Goal: Information Seeking & Learning: Learn about a topic

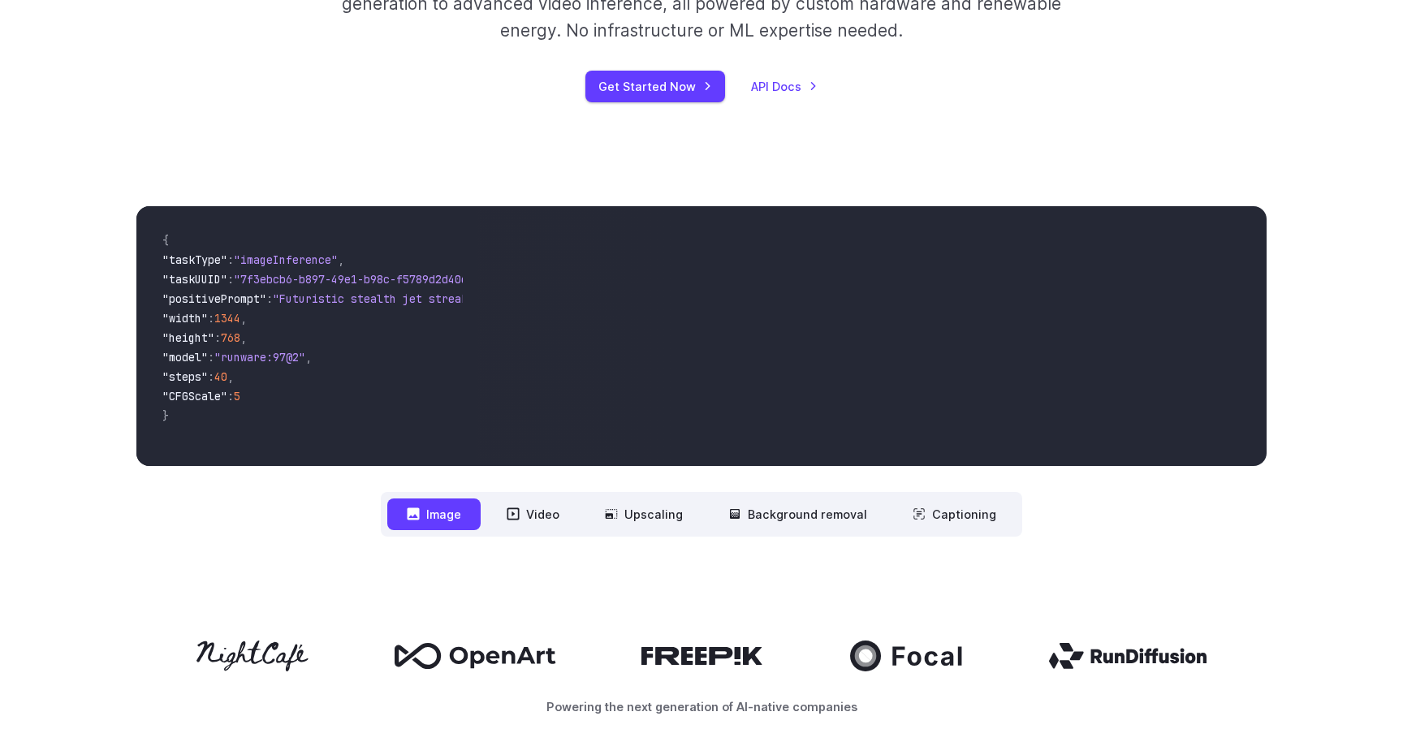
scroll to position [338, 0]
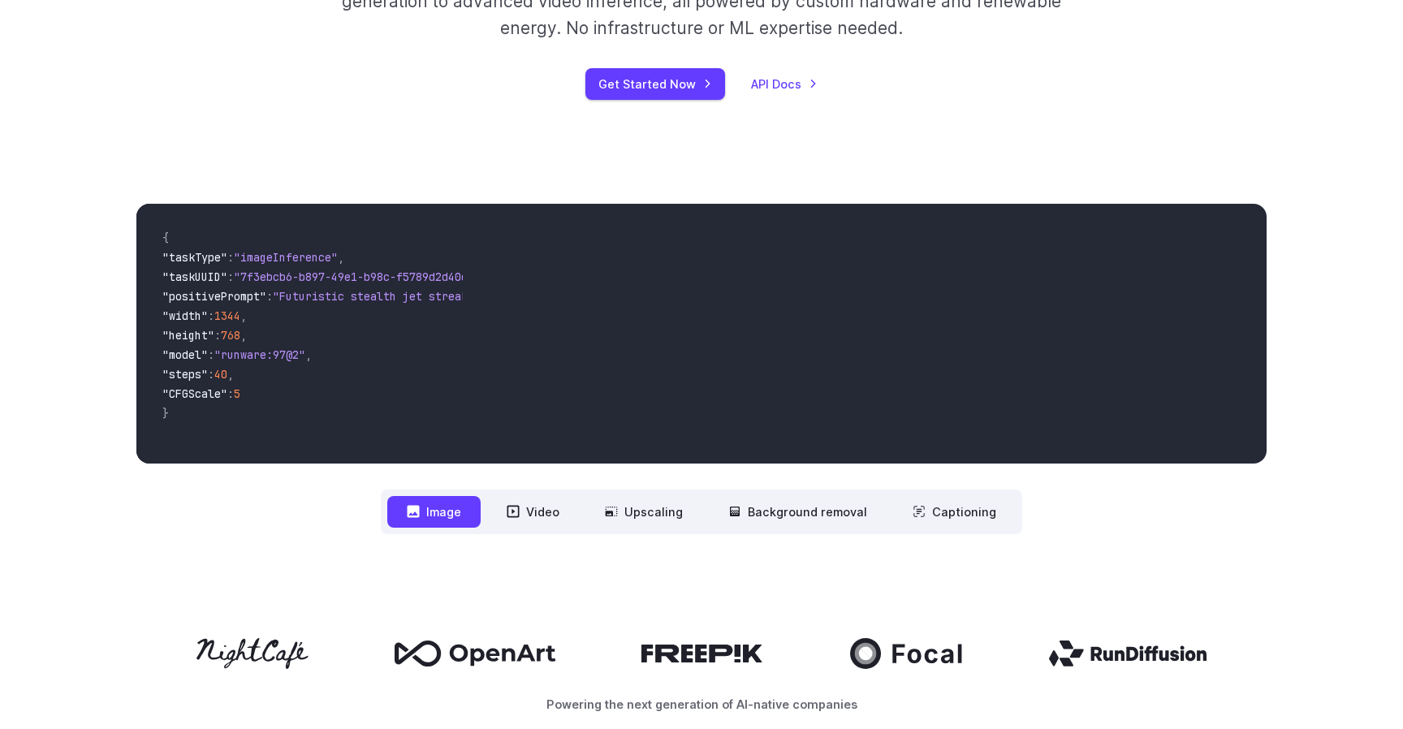
click at [452, 511] on button "Image" at bounding box center [433, 512] width 93 height 32
click at [561, 518] on button "Video" at bounding box center [533, 512] width 92 height 32
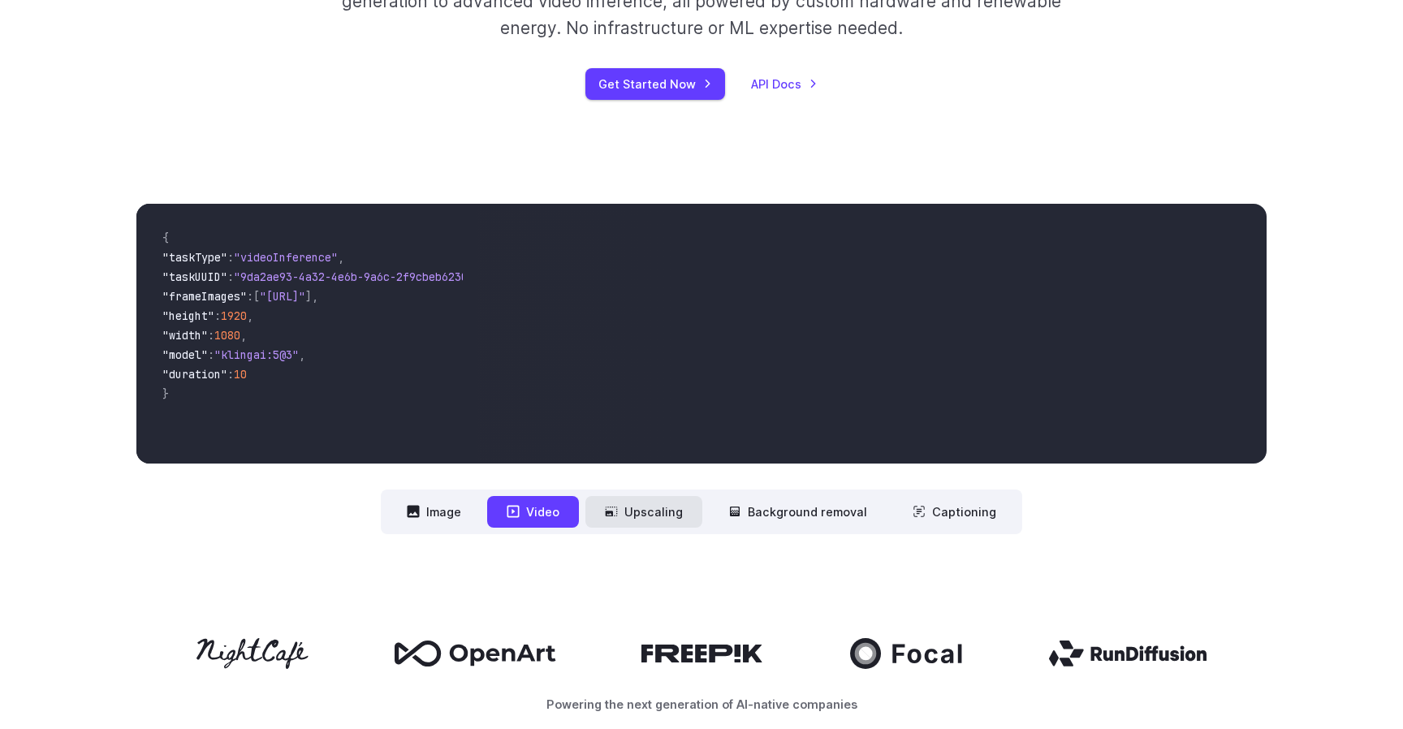
click at [638, 515] on button "Upscaling" at bounding box center [643, 512] width 117 height 32
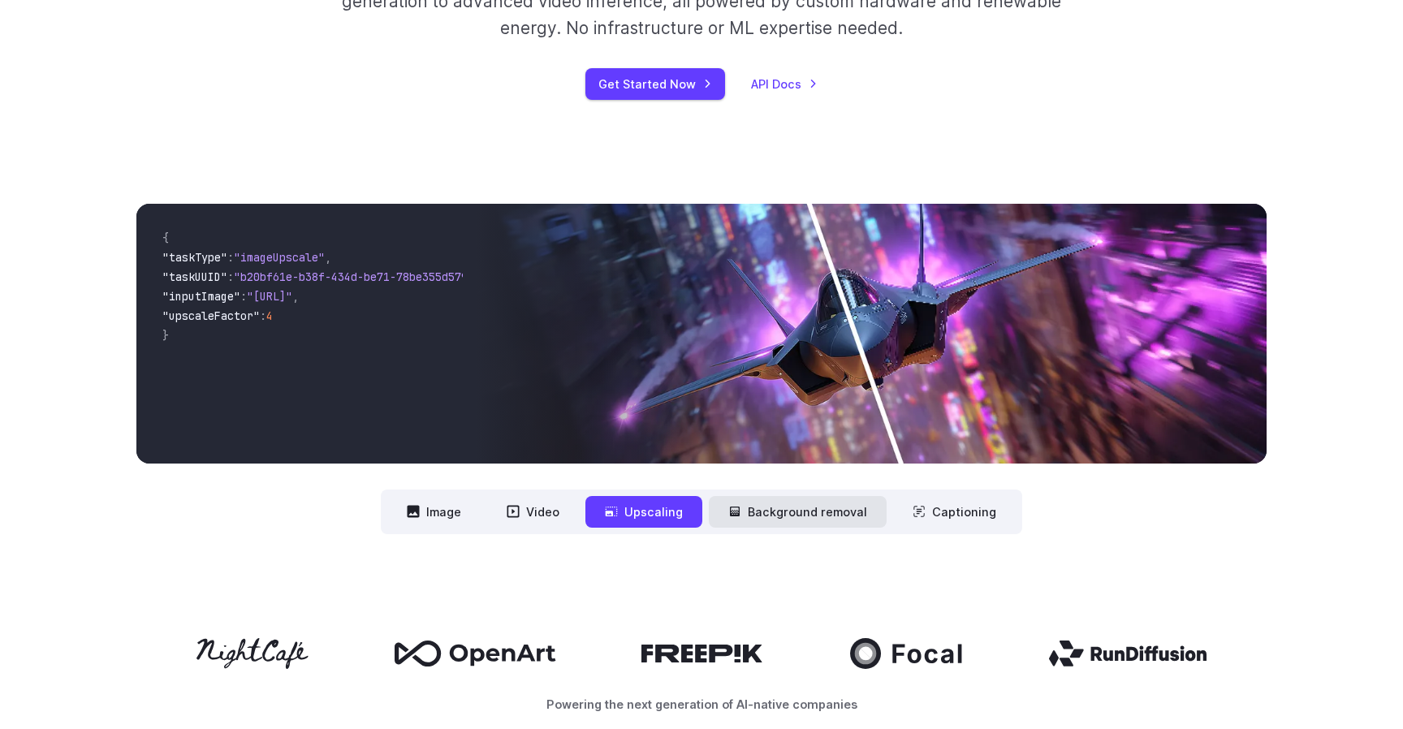
click at [736, 509] on icon at bounding box center [734, 511] width 13 height 13
click at [770, 510] on button "Background removal" at bounding box center [798, 512] width 178 height 32
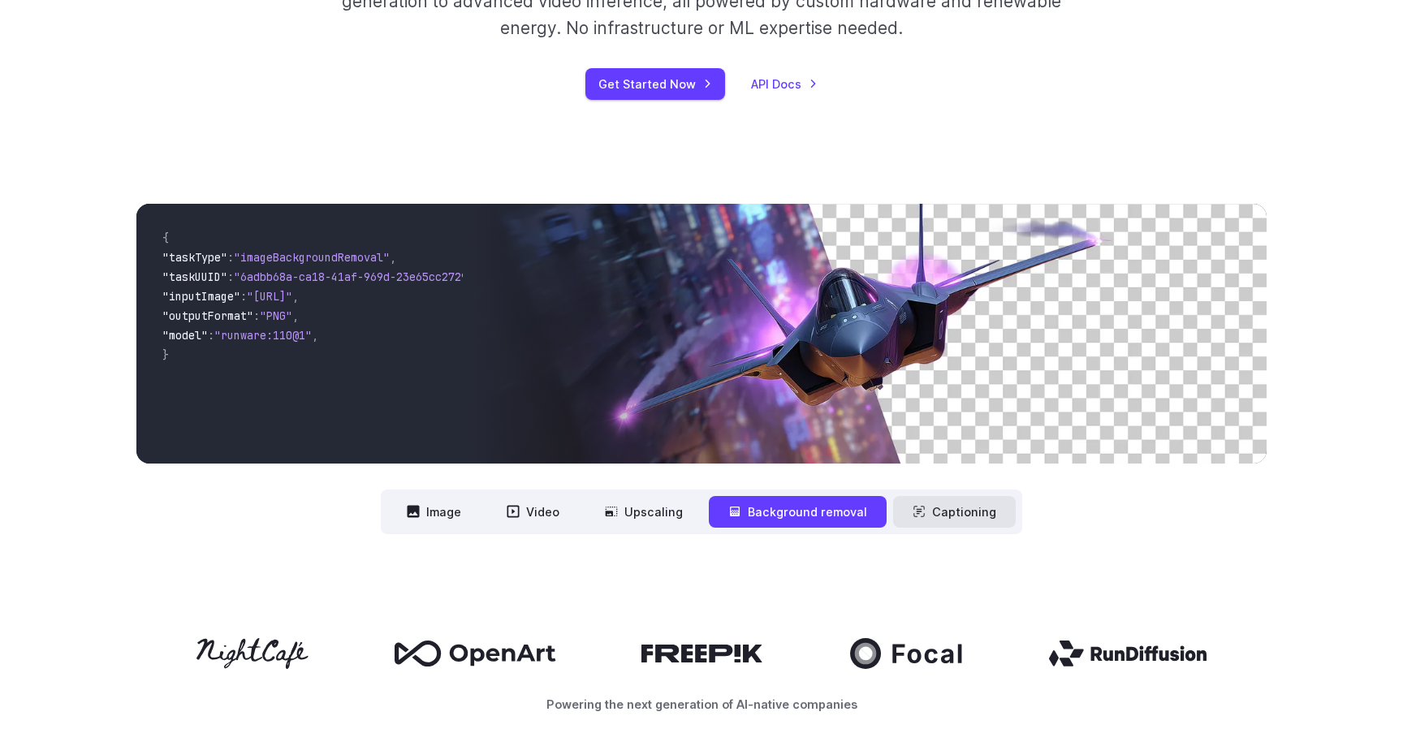
click at [938, 511] on button "Captioning" at bounding box center [954, 512] width 123 height 32
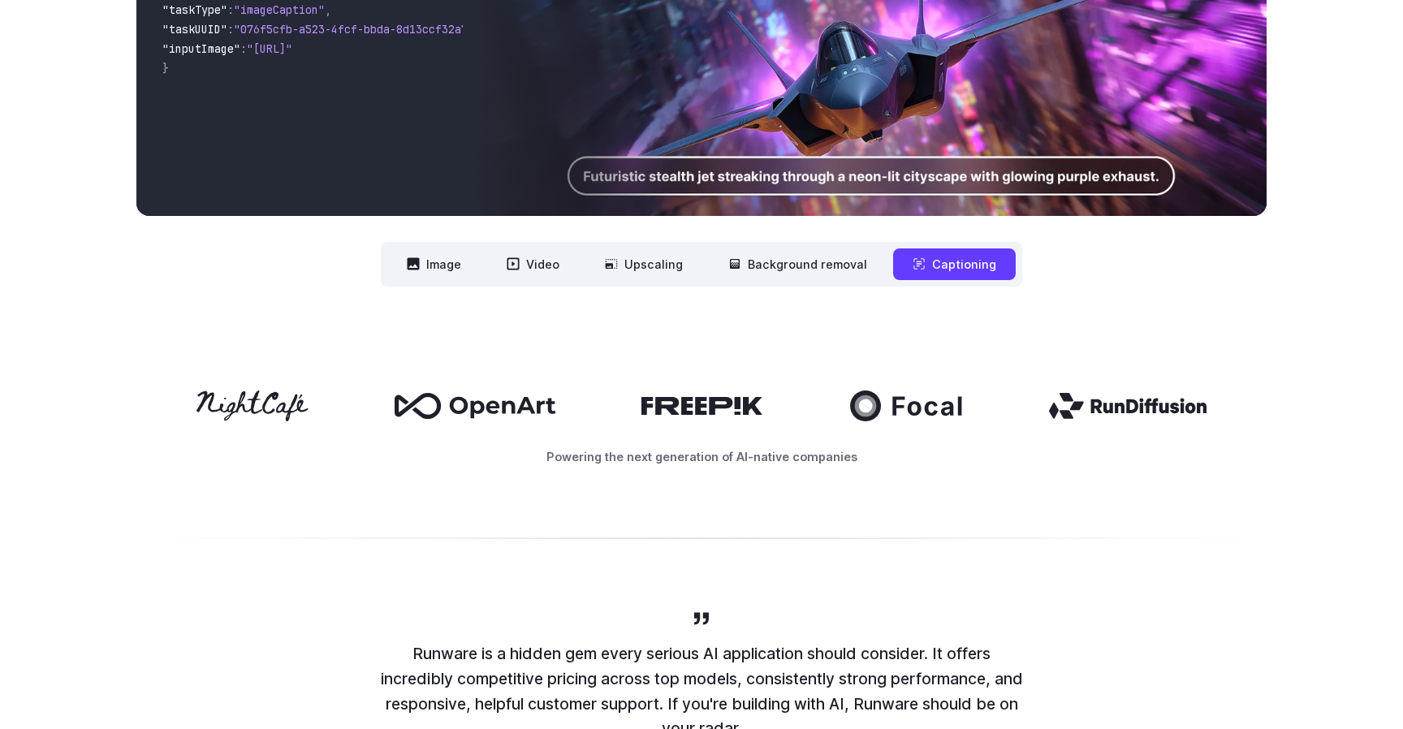
scroll to position [0, 0]
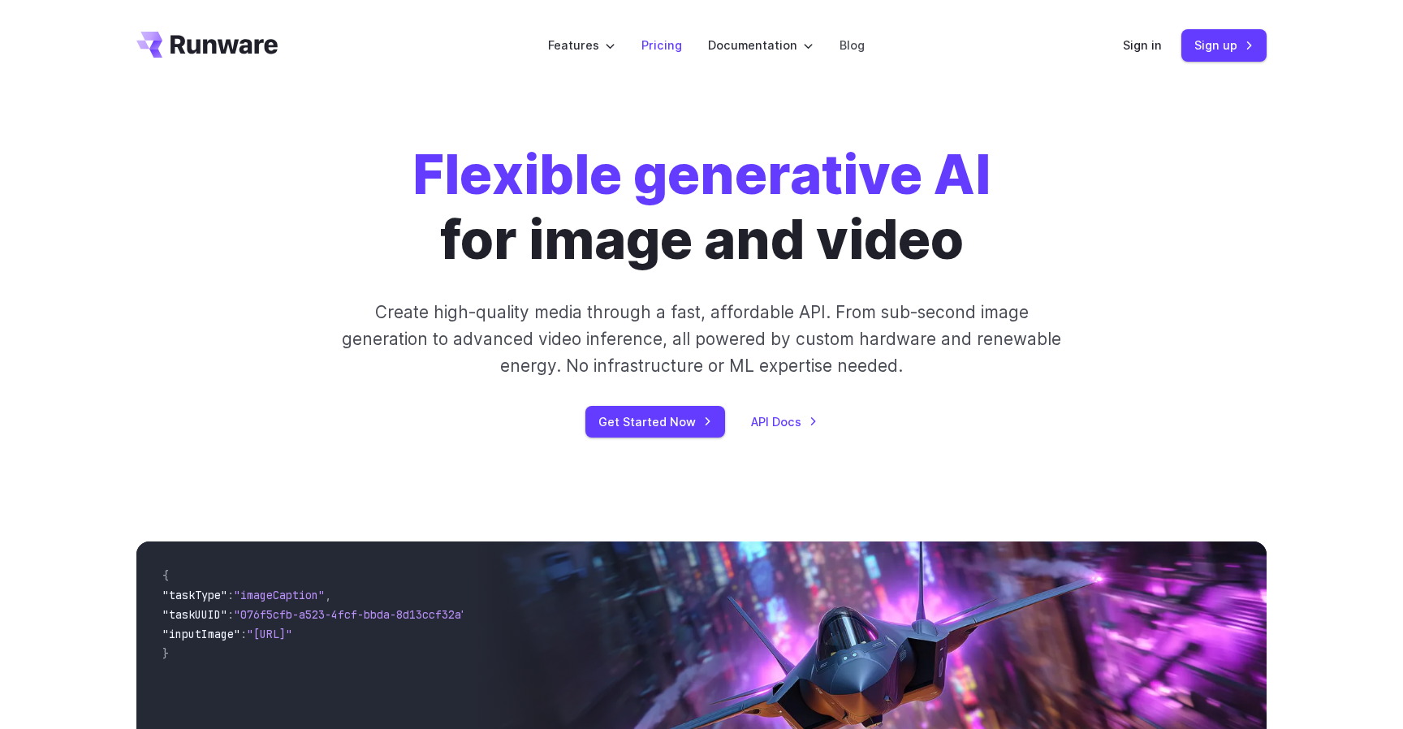
click at [666, 49] on link "Pricing" at bounding box center [661, 45] width 41 height 19
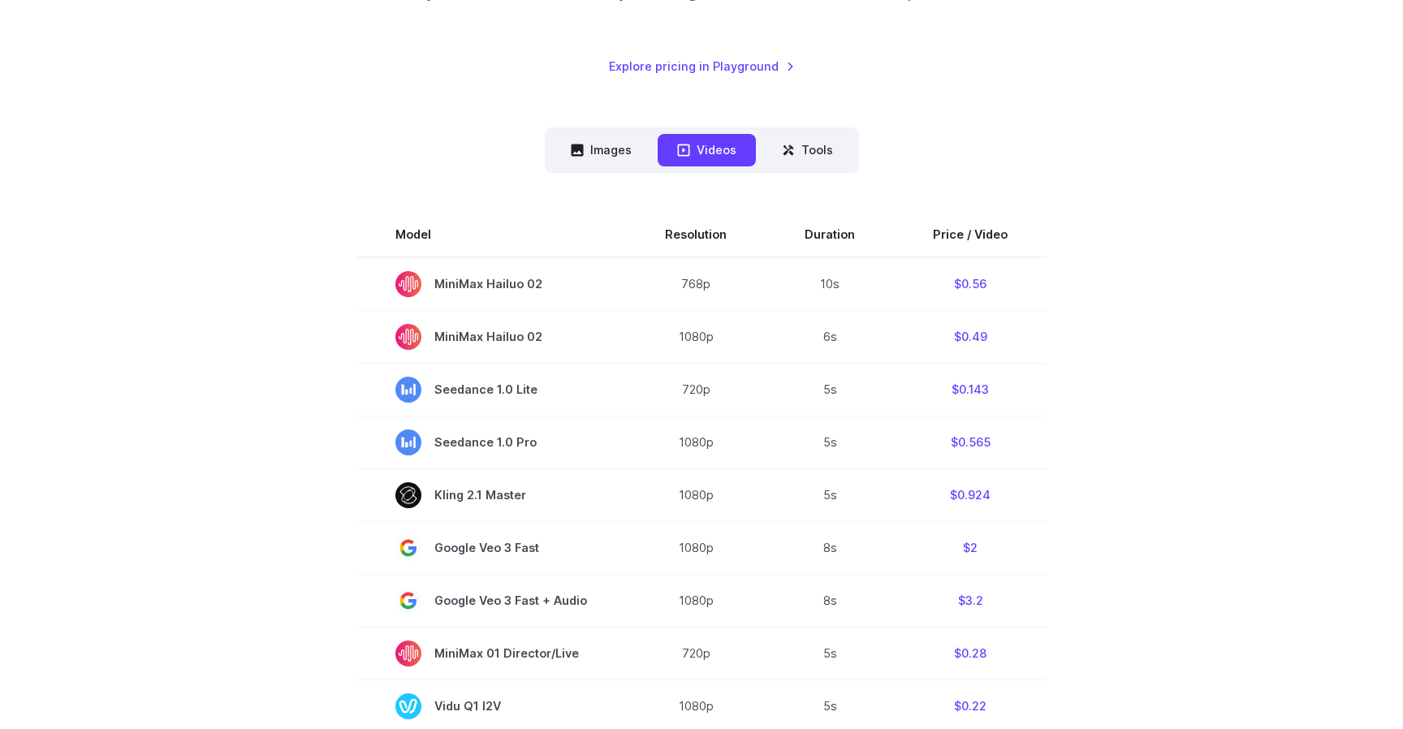
scroll to position [338, 0]
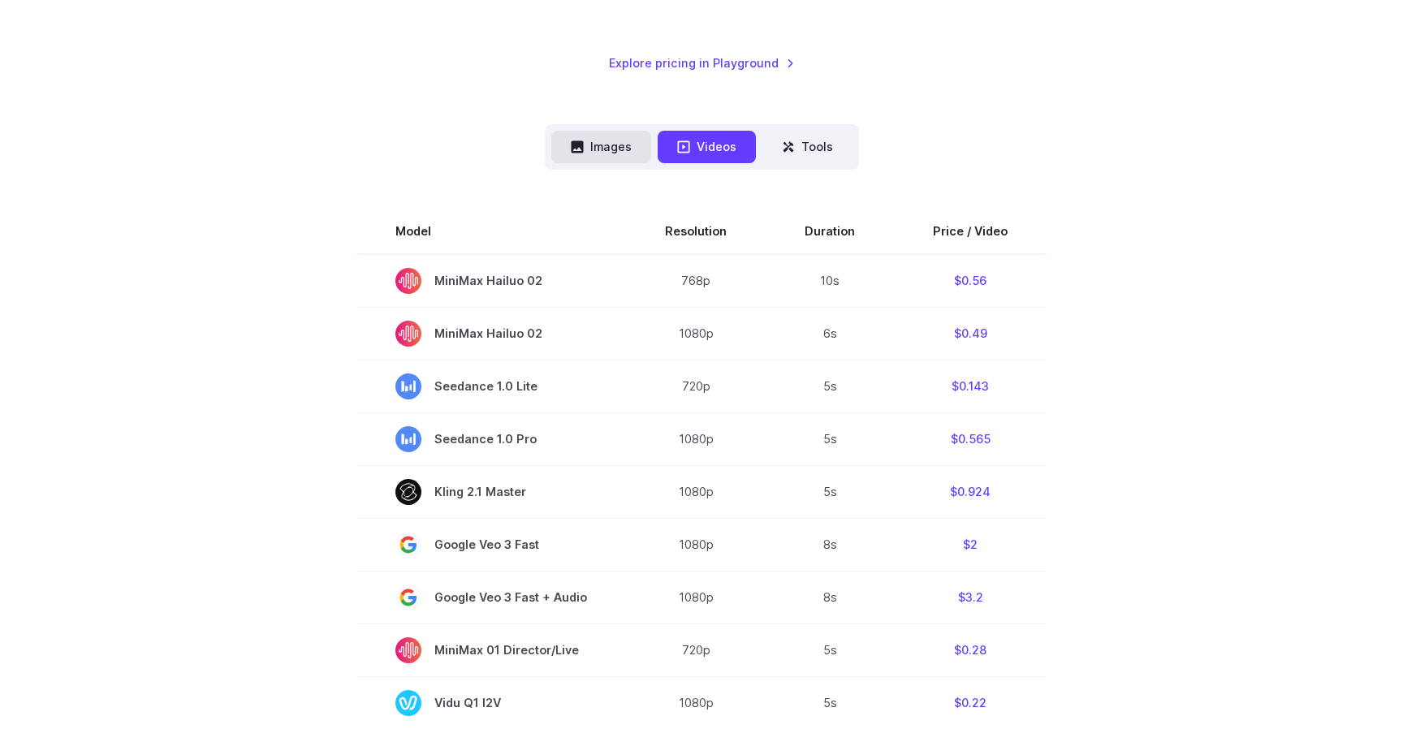
click at [611, 149] on button "Images" at bounding box center [601, 147] width 100 height 32
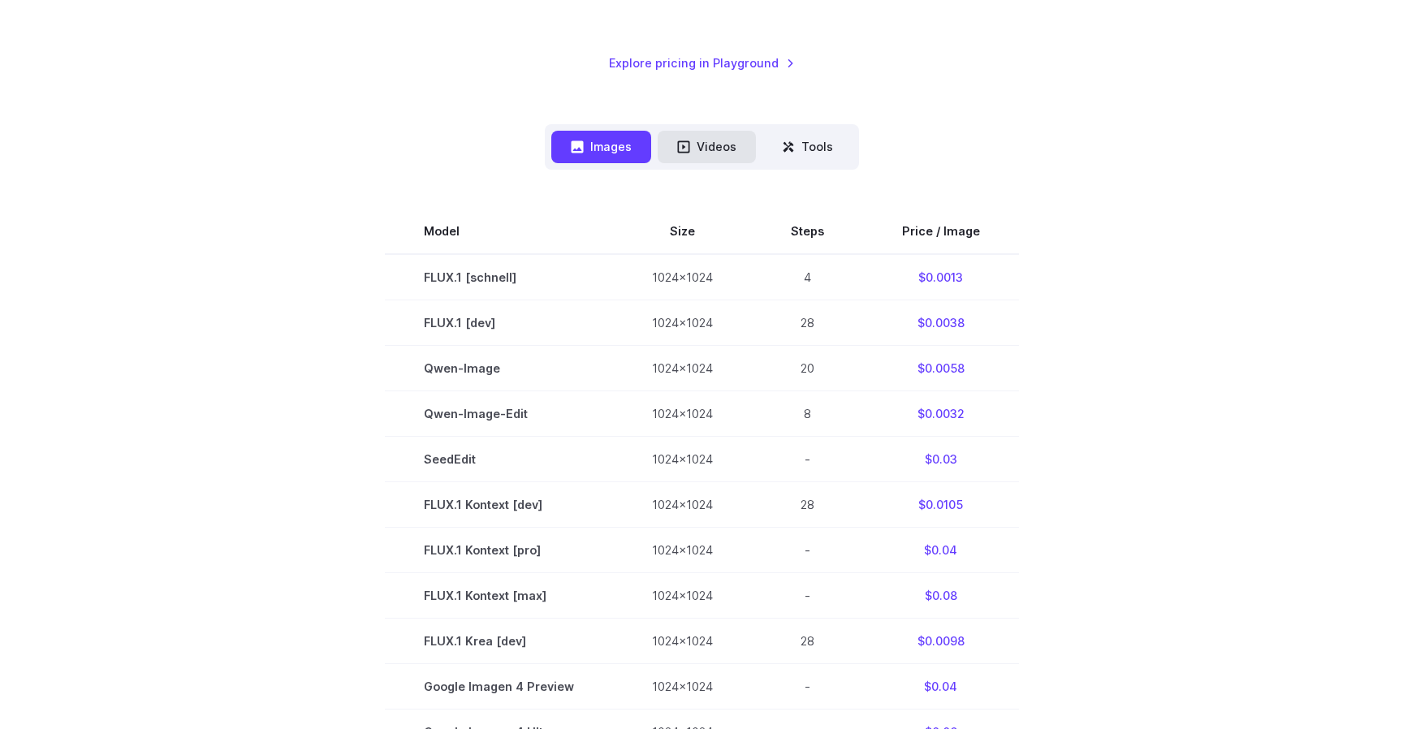
click at [704, 159] on button "Videos" at bounding box center [707, 147] width 98 height 32
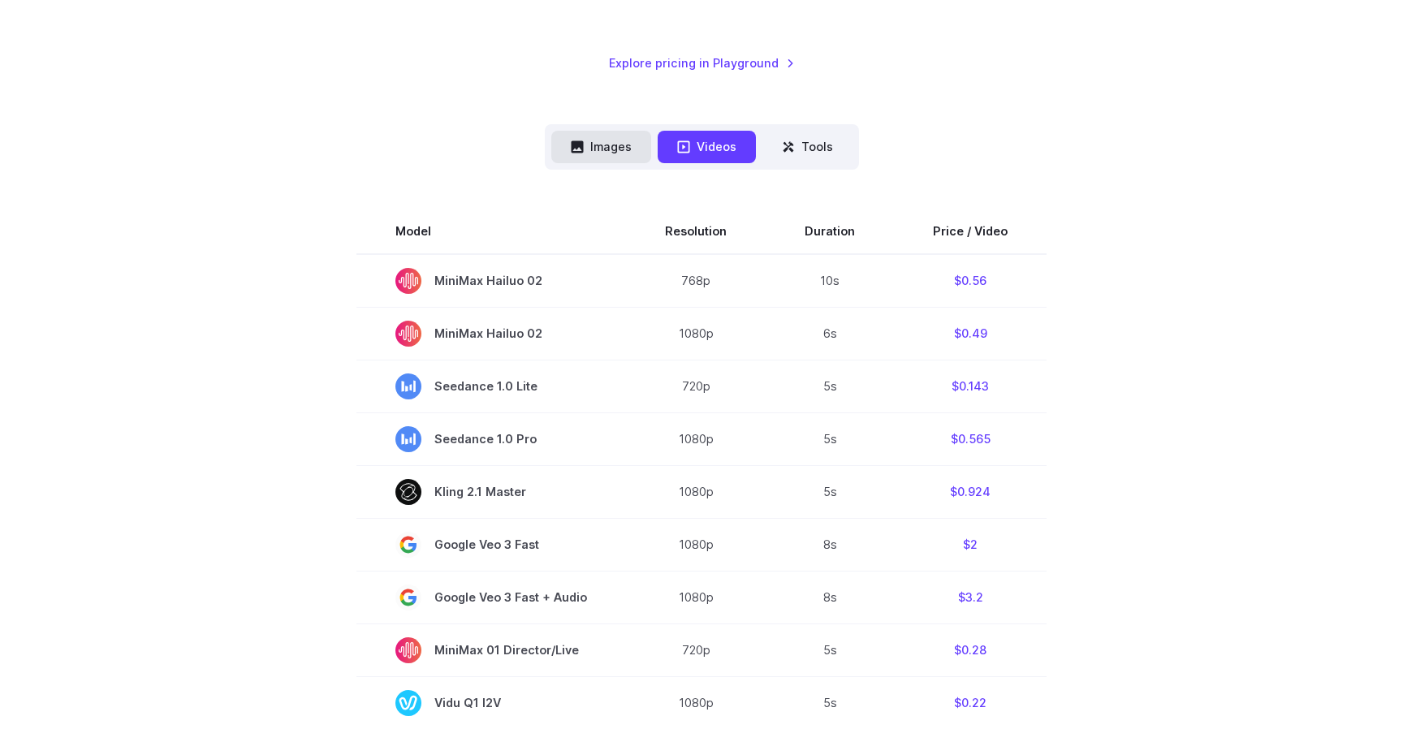
click at [634, 150] on button "Images" at bounding box center [601, 147] width 100 height 32
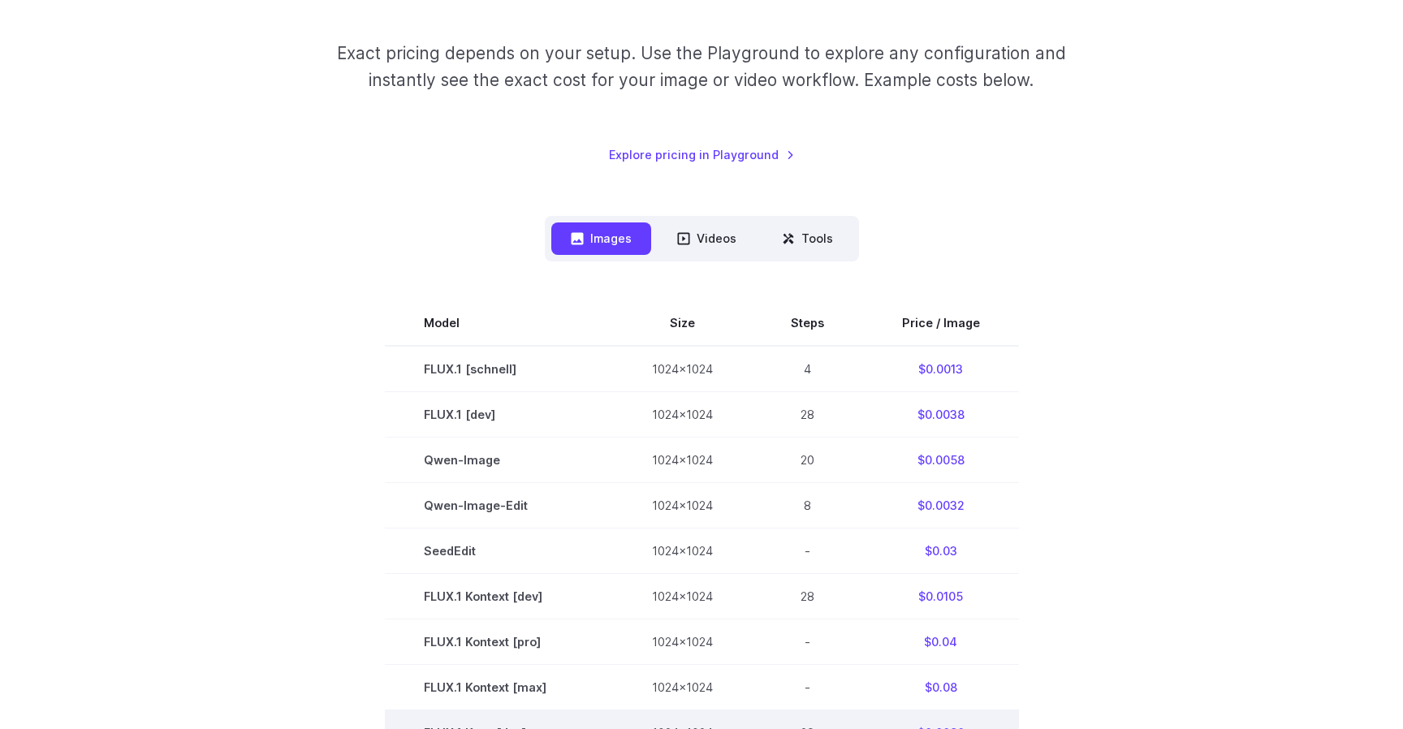
scroll to position [248, 0]
click at [813, 231] on button "Tools" at bounding box center [807, 237] width 90 height 32
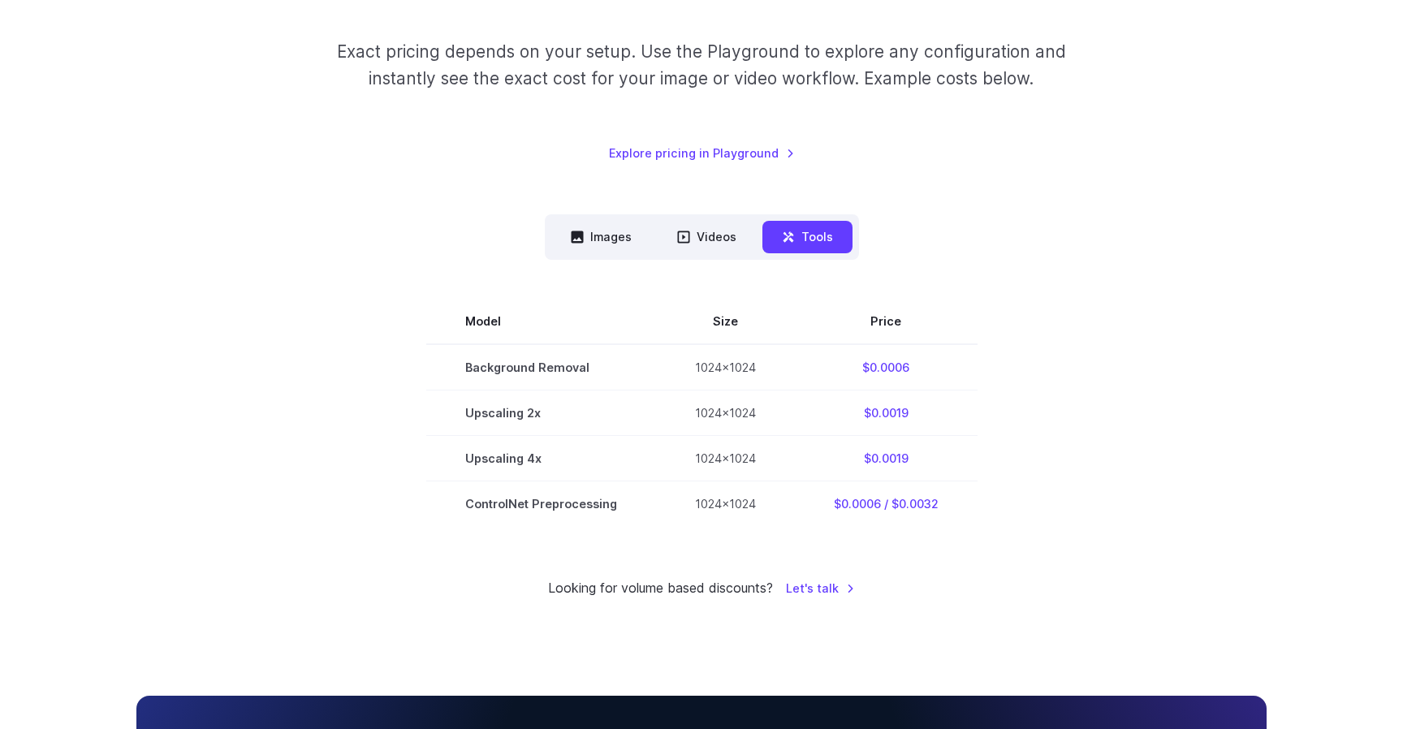
scroll to position [0, 0]
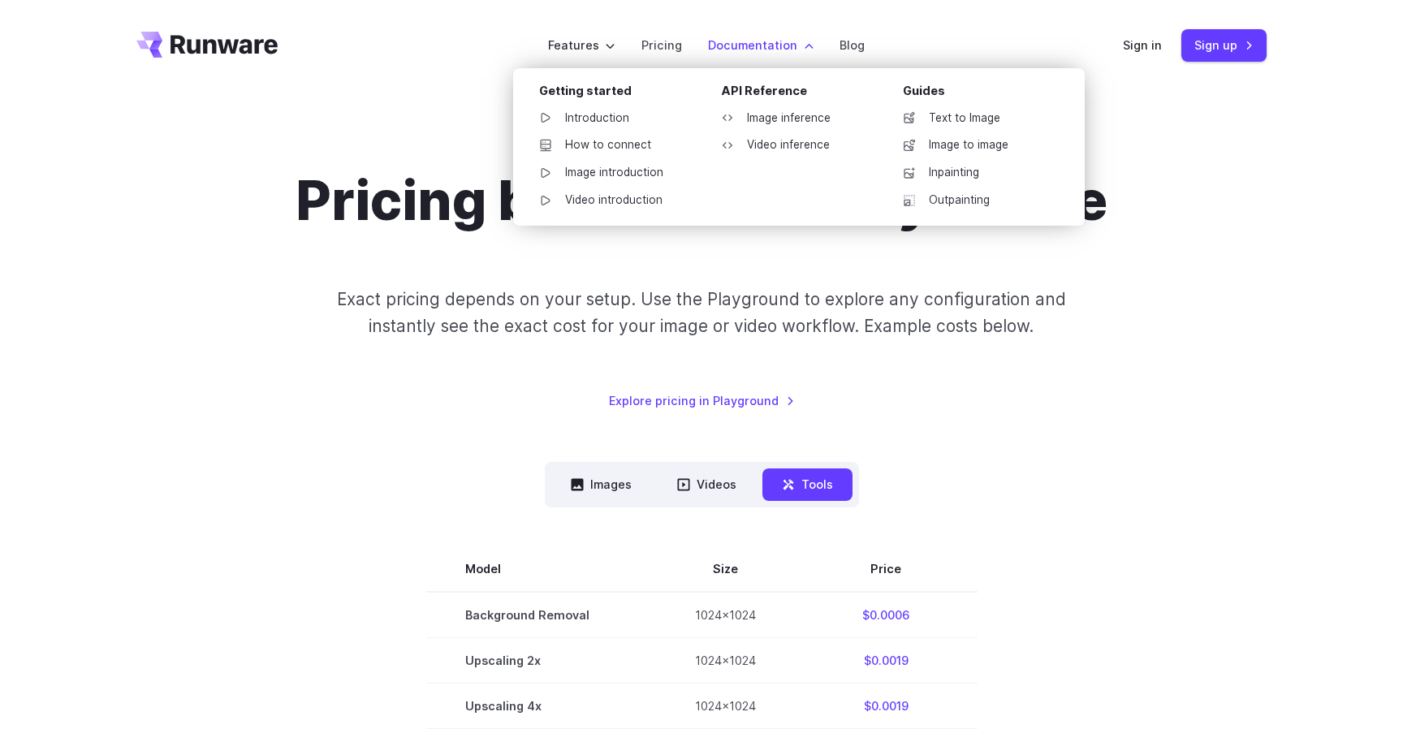
click at [778, 42] on label "Documentation" at bounding box center [761, 45] width 106 height 19
click at [785, 118] on link "Image inference" at bounding box center [792, 118] width 169 height 24
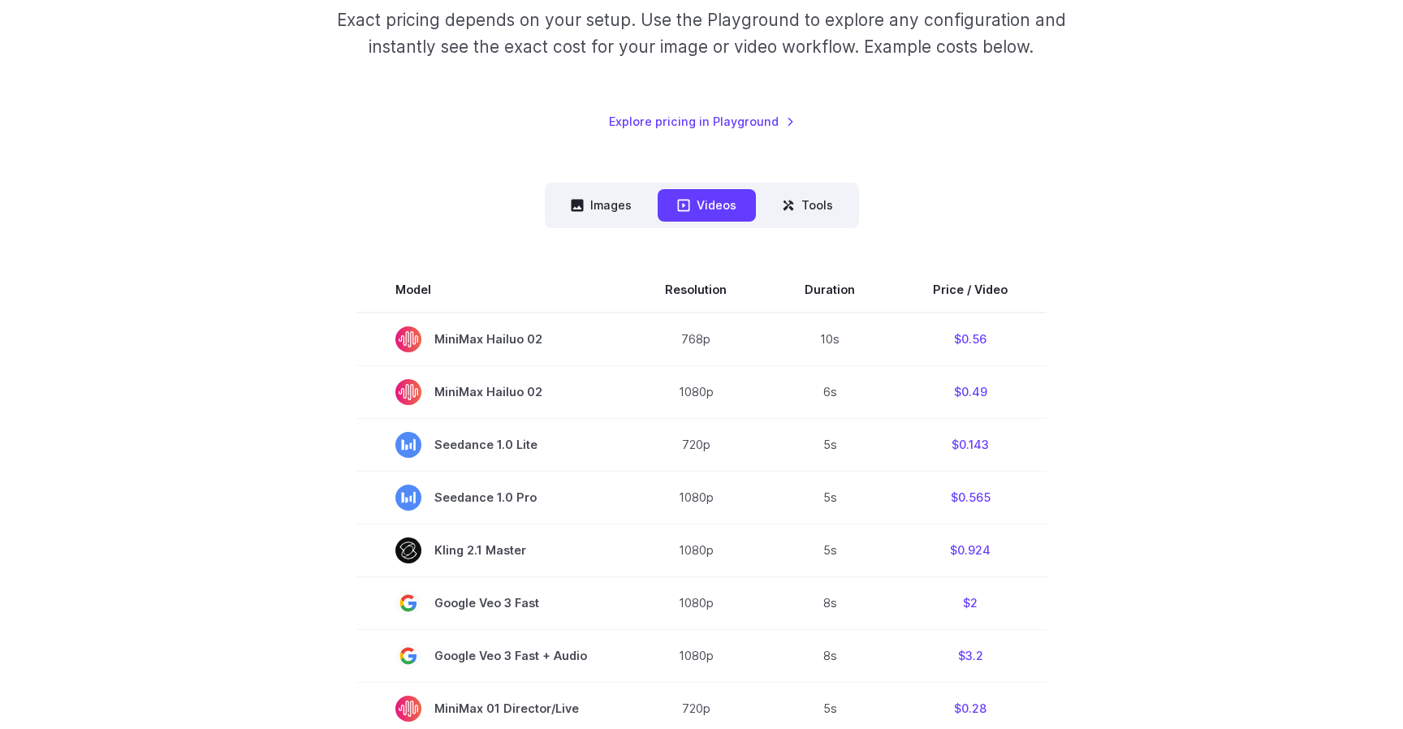
scroll to position [258, 0]
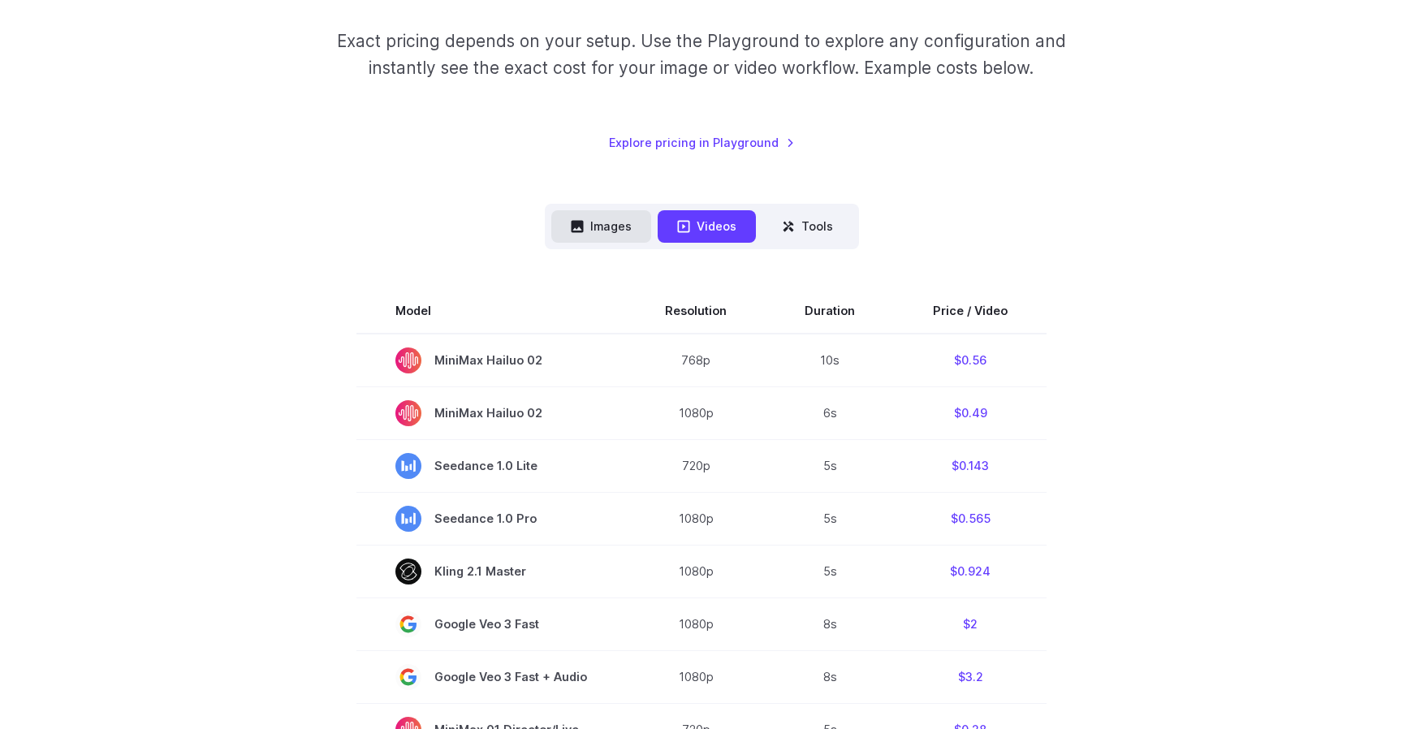
click at [627, 231] on button "Images" at bounding box center [601, 226] width 100 height 32
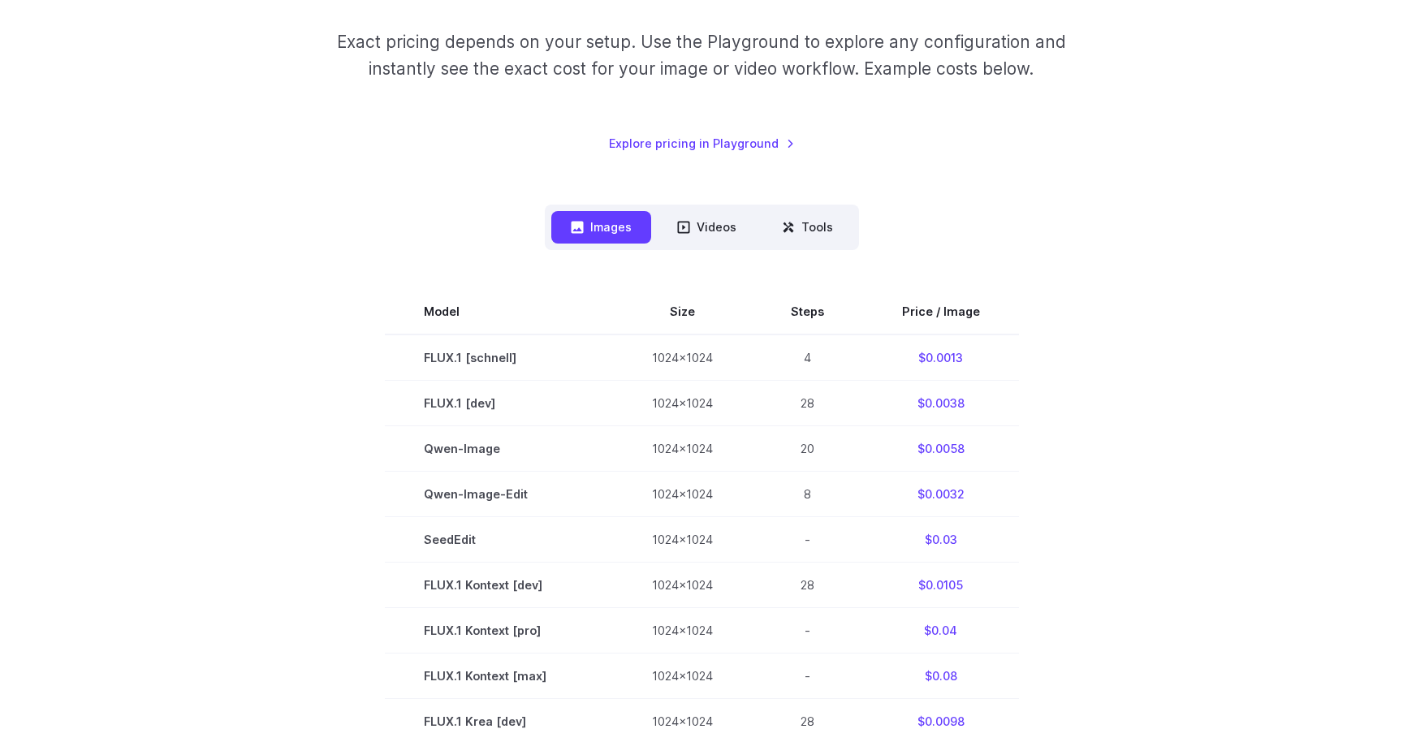
scroll to position [0, 0]
